Goal: Check status: Check status

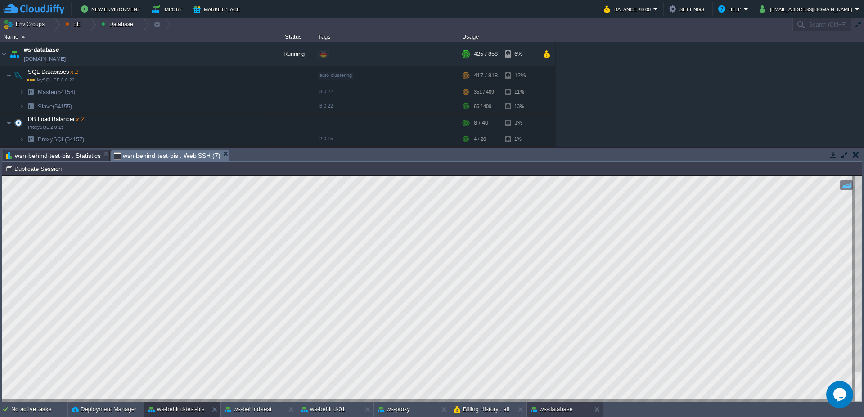
click at [552, 410] on button "ws-database" at bounding box center [552, 409] width 42 height 9
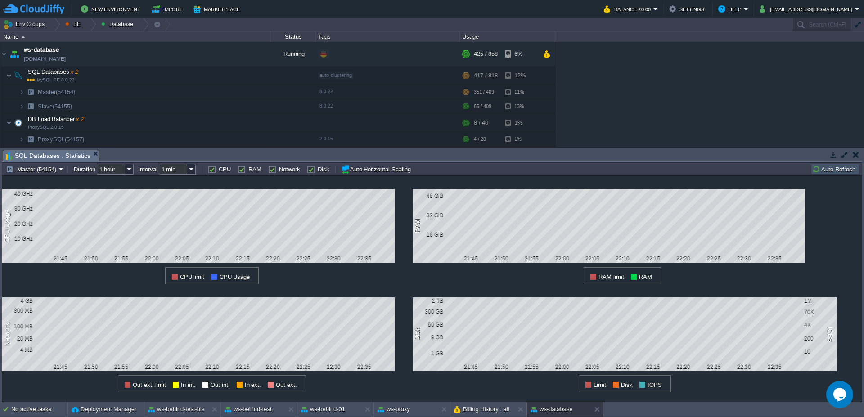
click at [827, 172] on button "Auto Refresh" at bounding box center [835, 169] width 46 height 8
click at [259, 409] on button "ws-behind-test" at bounding box center [248, 409] width 47 height 9
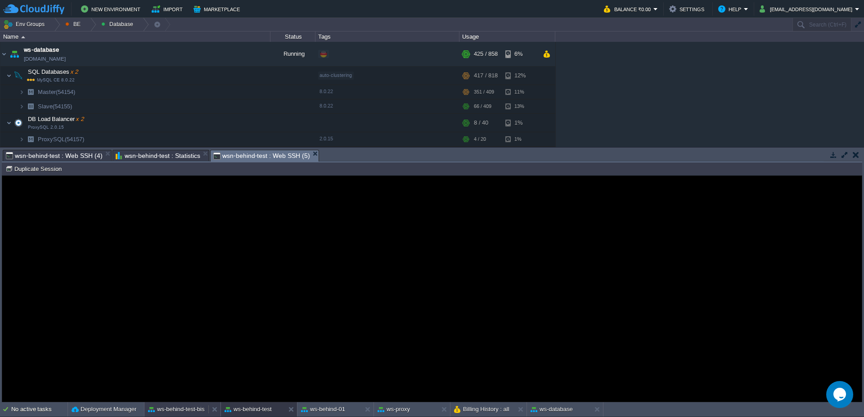
click at [190, 409] on button "ws-behind-test-bis" at bounding box center [176, 409] width 57 height 9
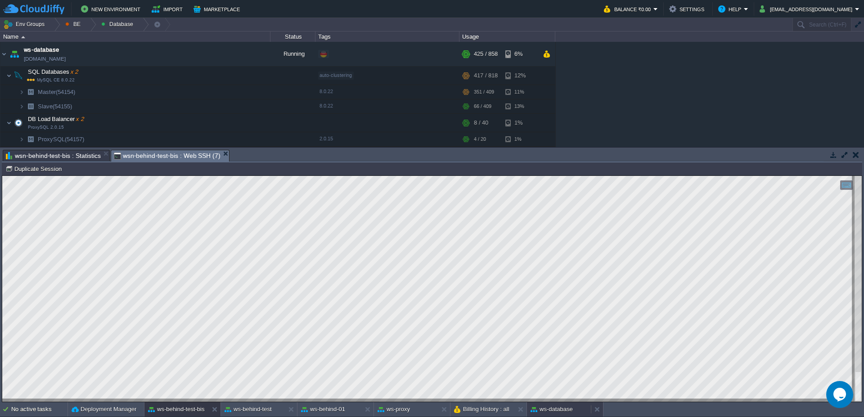
click at [560, 408] on button "ws-database" at bounding box center [552, 409] width 42 height 9
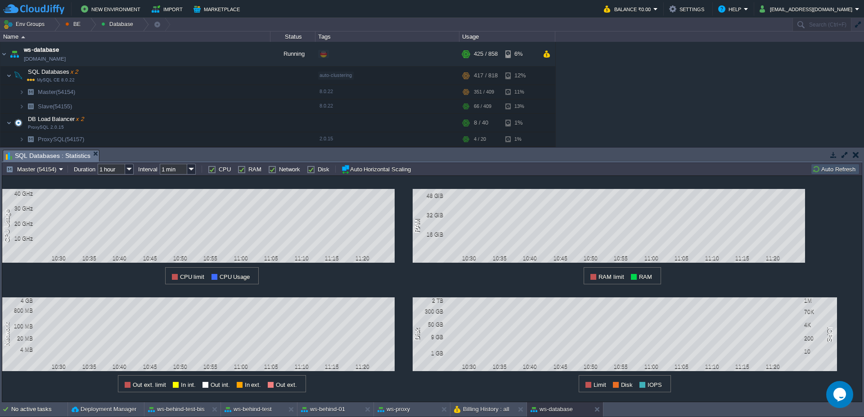
click at [840, 169] on button "Auto Refresh" at bounding box center [835, 169] width 46 height 8
click at [848, 167] on button "Auto Refresh" at bounding box center [835, 169] width 46 height 8
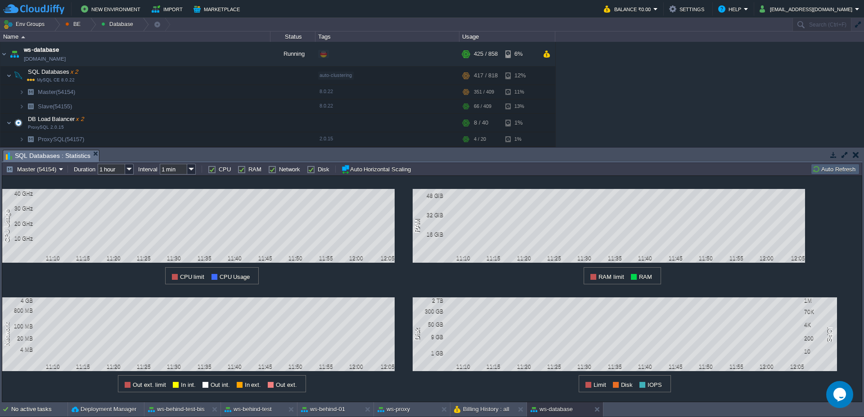
click at [837, 168] on button "Auto Refresh" at bounding box center [835, 169] width 46 height 8
click at [850, 172] on button "Auto Refresh" at bounding box center [835, 169] width 46 height 8
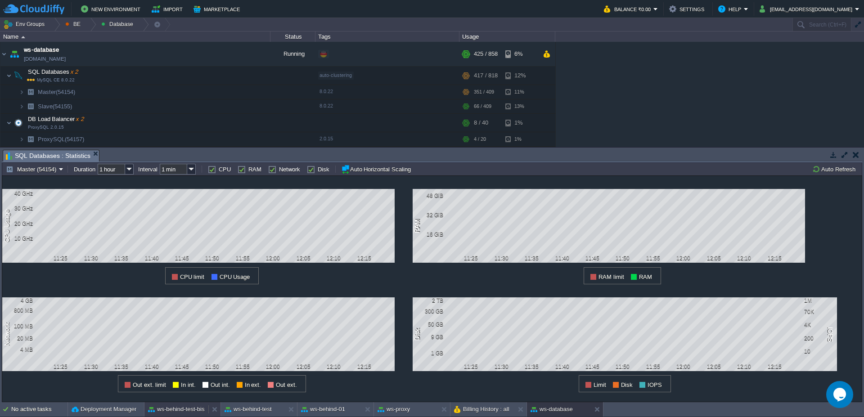
click at [171, 410] on button "ws-behind-test-bis" at bounding box center [176, 409] width 57 height 9
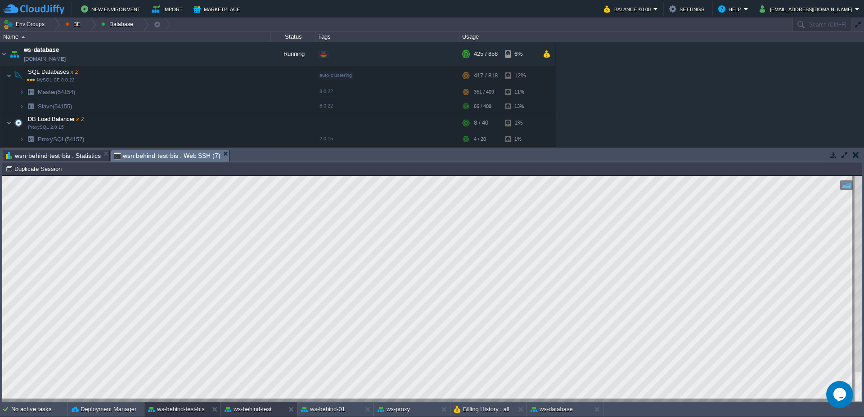
click at [257, 415] on div "ws-behind-test" at bounding box center [253, 409] width 64 height 14
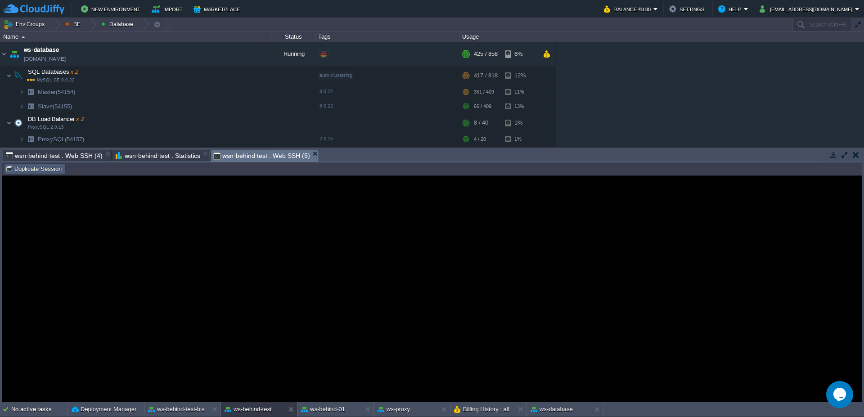
click at [43, 170] on button "Duplicate Session" at bounding box center [34, 169] width 59 height 8
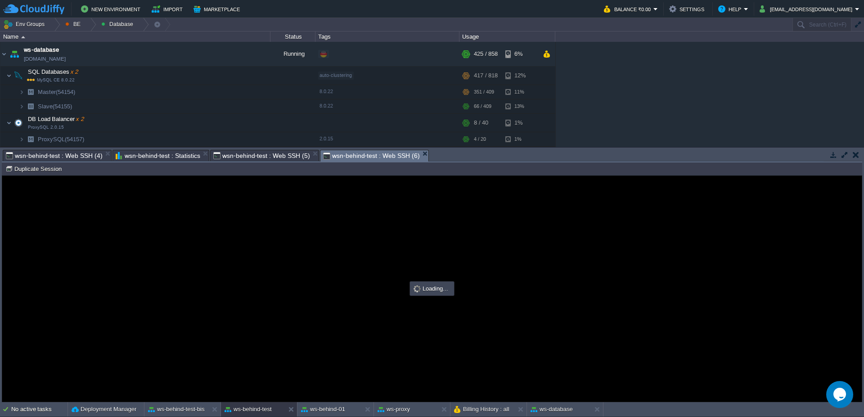
click at [309, 154] on em "wsn-behind-test : Web SSH (5)" at bounding box center [265, 155] width 105 height 11
type input "#000000"
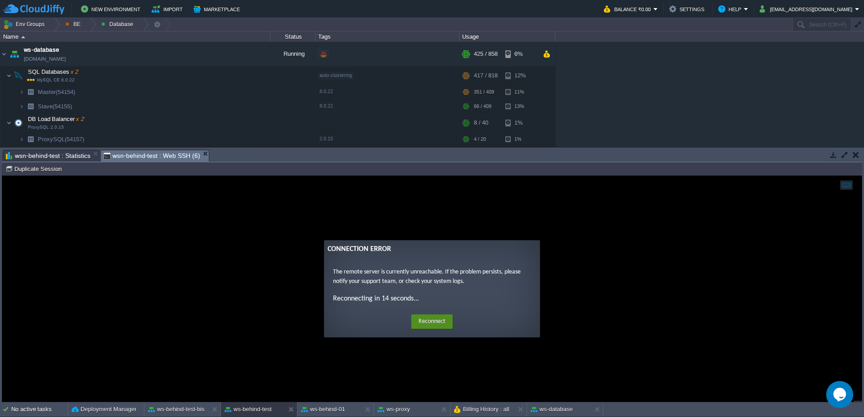
click at [446, 326] on button "Reconnect" at bounding box center [431, 322] width 41 height 14
